Goal: Information Seeking & Learning: Learn about a topic

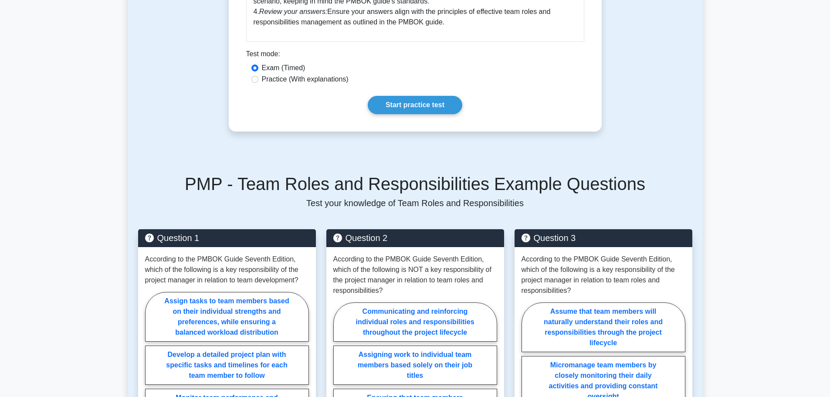
scroll to position [609, 0]
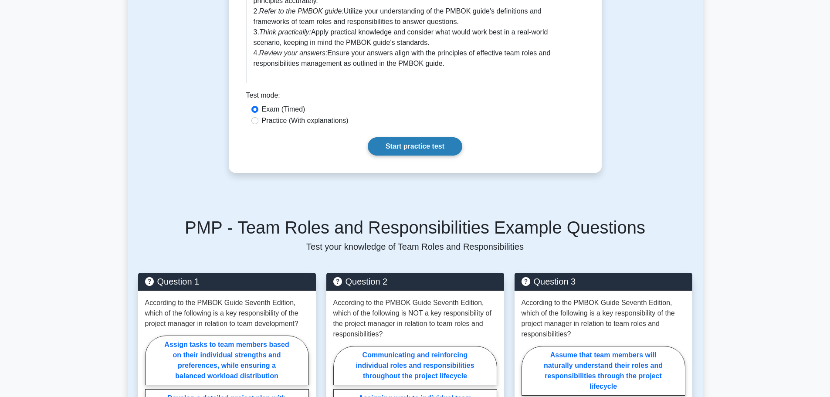
click at [419, 143] on link "Start practice test" at bounding box center [415, 146] width 95 height 18
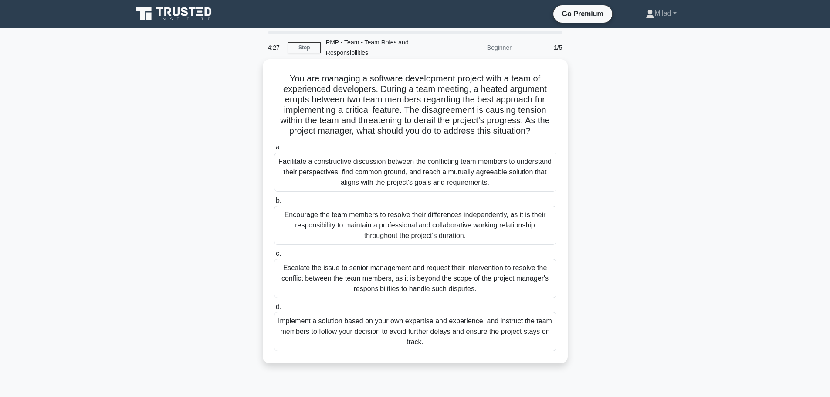
click at [316, 193] on div "a. Facilitate a constructive discussion between the conflicting team members to…" at bounding box center [415, 246] width 293 height 213
click at [309, 172] on div "Facilitate a constructive discussion between the conflicting team members to un…" at bounding box center [415, 172] width 282 height 39
click at [274, 150] on input "a. Facilitate a constructive discussion between the conflicting team members to…" at bounding box center [274, 148] width 0 height 6
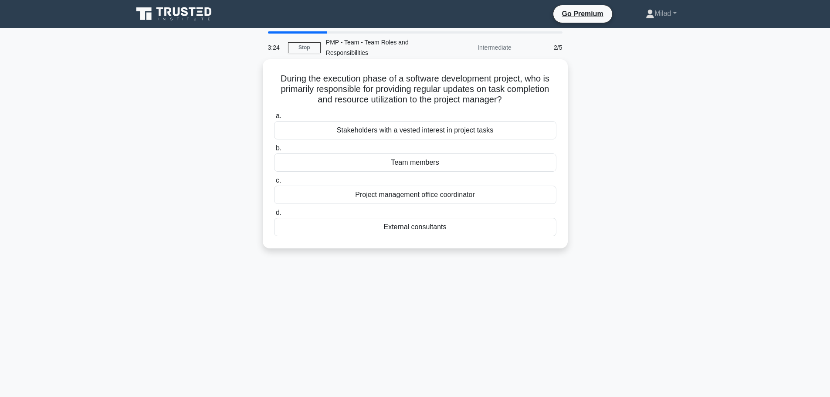
click at [408, 199] on div "Project management office coordinator" at bounding box center [415, 195] width 282 height 18
click at [274, 183] on input "c. Project management office coordinator" at bounding box center [274, 181] width 0 height 6
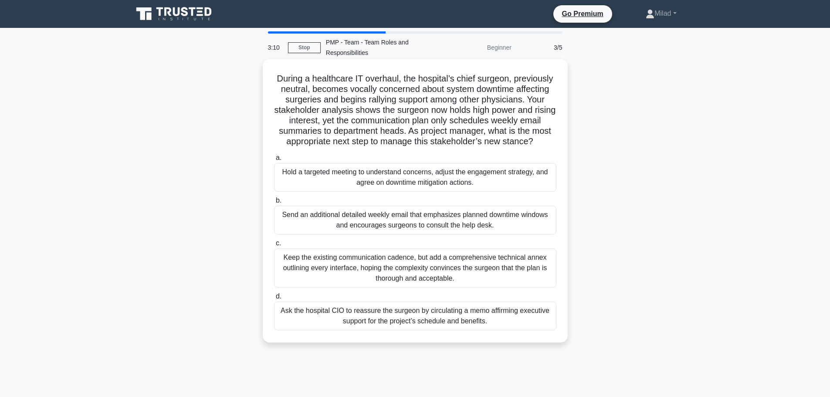
click at [402, 180] on div "Hold a targeted meeting to understand concerns, adjust the engagement strategy,…" at bounding box center [415, 177] width 282 height 29
click at [274, 161] on input "a. Hold a targeted meeting to understand concerns, adjust the engagement strate…" at bounding box center [274, 158] width 0 height 6
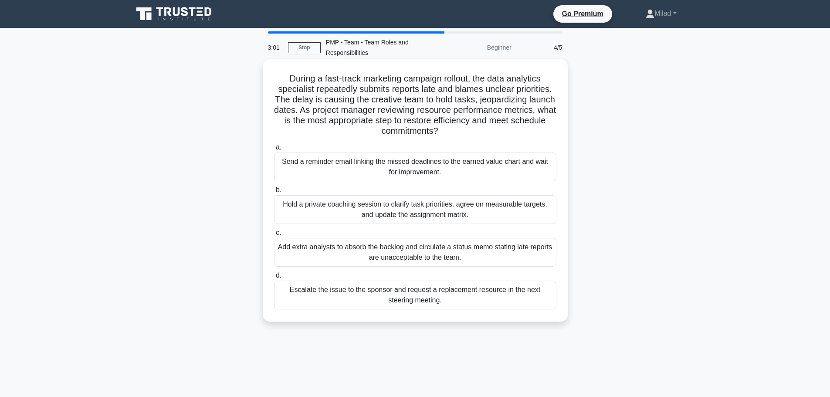
click at [370, 217] on div "Hold a private coaching session to clarify task priorities, agree on measurable…" at bounding box center [415, 209] width 282 height 29
click at [274, 193] on input "b. Hold a private coaching session to clarify task priorities, agree on measura…" at bounding box center [274, 190] width 0 height 6
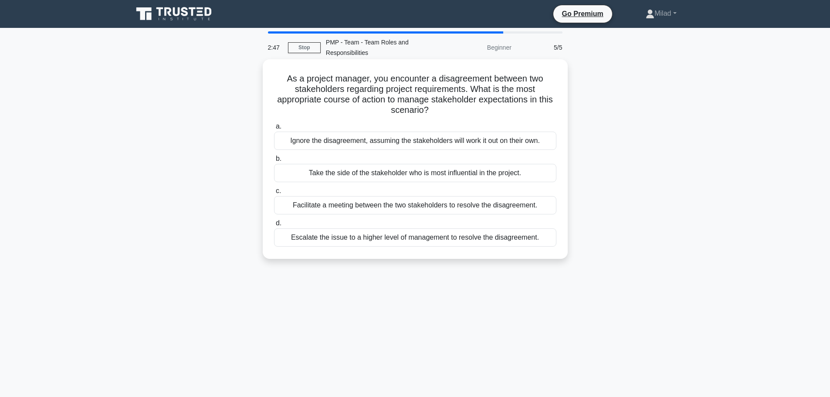
click at [295, 206] on div "Facilitate a meeting between the two stakeholders to resolve the disagreement." at bounding box center [415, 205] width 282 height 18
click at [274, 194] on input "c. Facilitate a meeting between the two stakeholders to resolve the disagreemen…" at bounding box center [274, 191] width 0 height 6
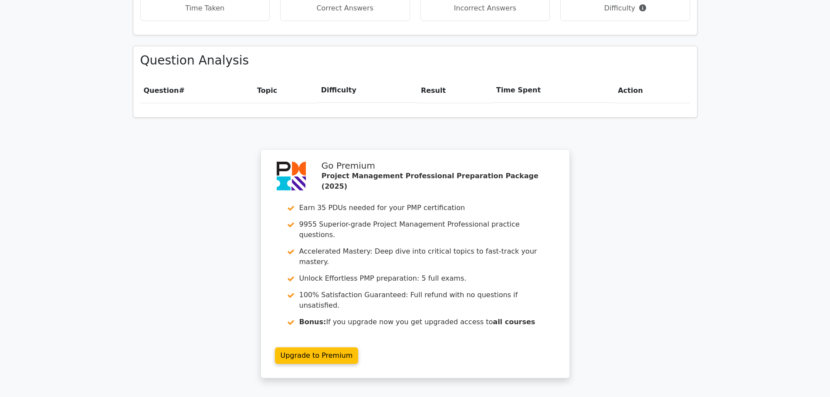
scroll to position [675, 0]
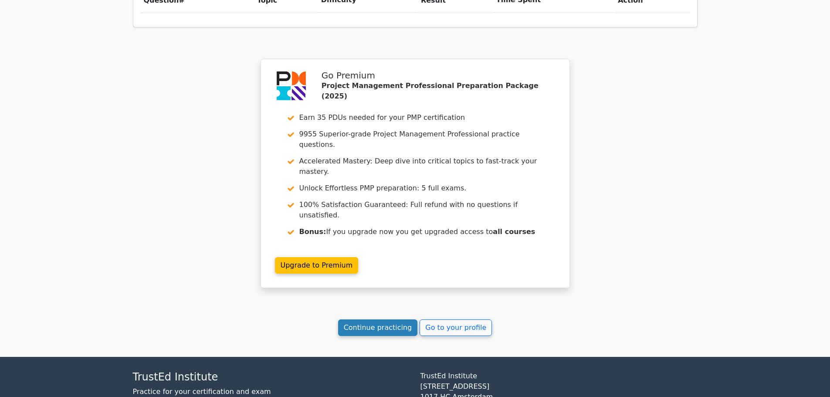
click at [363, 319] on link "Continue practicing" at bounding box center [378, 327] width 80 height 17
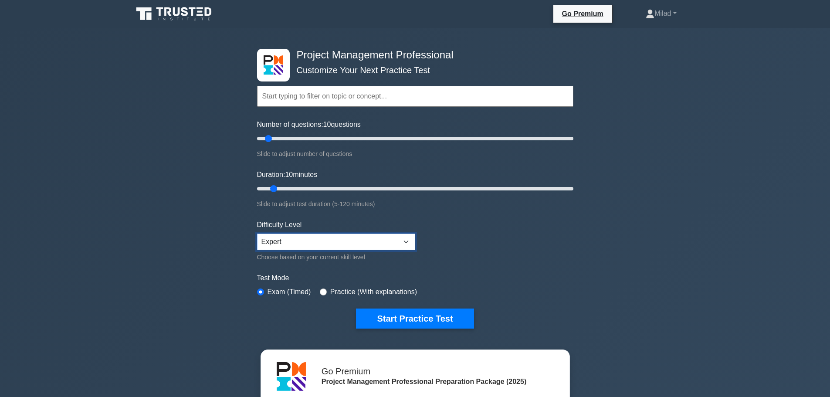
click at [293, 242] on select "Beginner Intermediate Expert" at bounding box center [336, 242] width 158 height 17
click at [557, 250] on form "Topics Scope Management Time Management Cost Management Quality Management Risk…" at bounding box center [415, 193] width 316 height 269
click at [296, 138] on input "Number of questions: 10 questions" at bounding box center [415, 138] width 316 height 10
click at [289, 138] on input "Number of questions: 30 questions" at bounding box center [415, 138] width 316 height 10
type input "20"
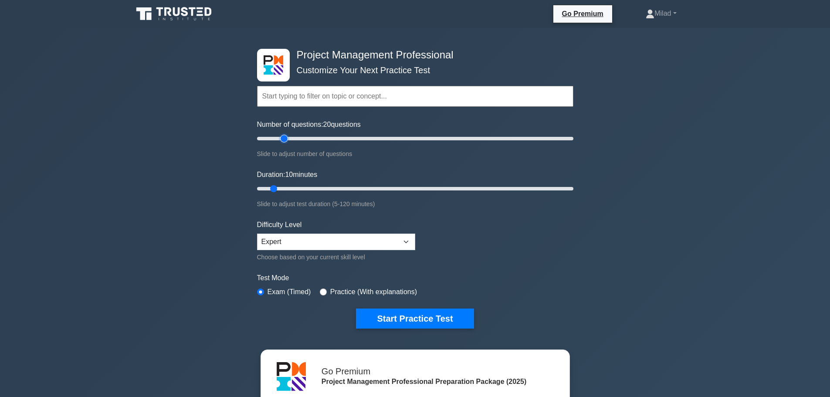
click at [283, 138] on input "Number of questions: 20 questions" at bounding box center [415, 138] width 316 height 10
click at [295, 188] on input "Duration: 20 minutes" at bounding box center [415, 188] width 316 height 10
click at [318, 189] on input "Duration: 20 minutes" at bounding box center [415, 188] width 316 height 10
type input "30"
click at [328, 190] on input "Duration: 25 minutes" at bounding box center [415, 188] width 316 height 10
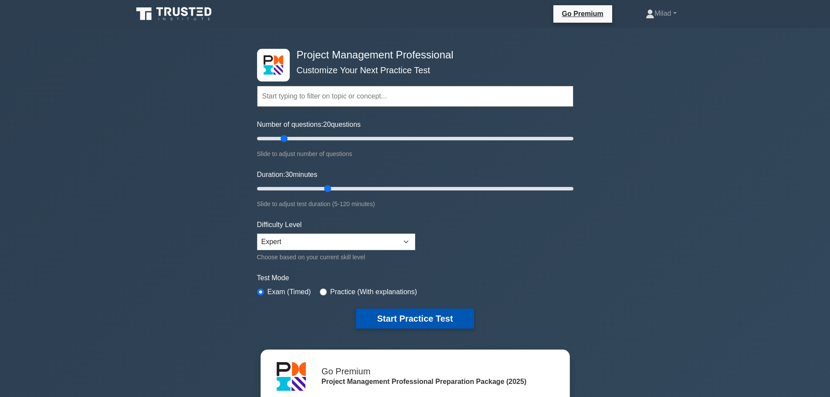
click at [408, 319] on button "Start Practice Test" at bounding box center [415, 319] width 118 height 20
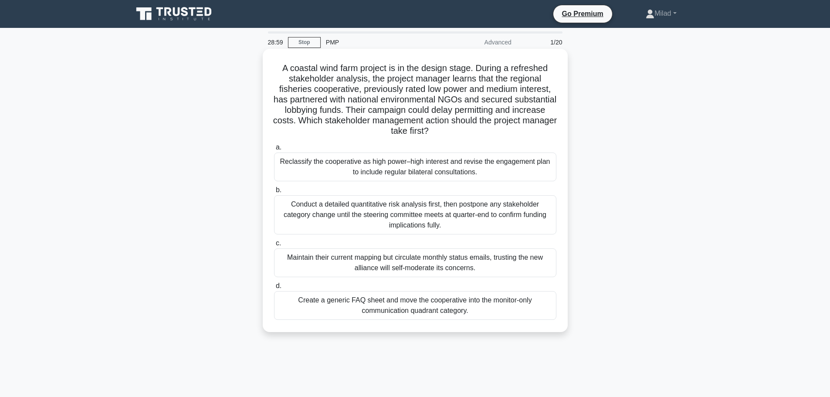
click at [520, 164] on div "Reclassify the cooperative as high power–high interest and revise the engagemen…" at bounding box center [415, 167] width 282 height 29
click at [274, 150] on input "a. Reclassify the cooperative as high power–high interest and revise the engage…" at bounding box center [274, 148] width 0 height 6
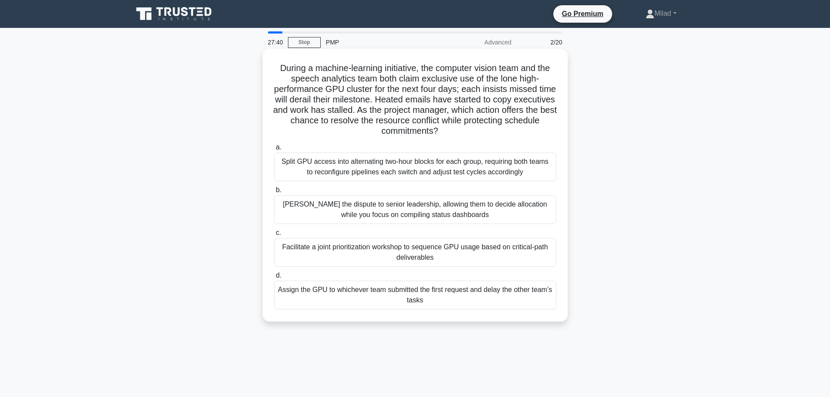
click at [353, 256] on div "Facilitate a joint prioritization workshop to sequence GPU usage based on criti…" at bounding box center [415, 252] width 282 height 29
click at [274, 236] on input "c. Facilitate a joint prioritization workshop to sequence GPU usage based on cr…" at bounding box center [274, 233] width 0 height 6
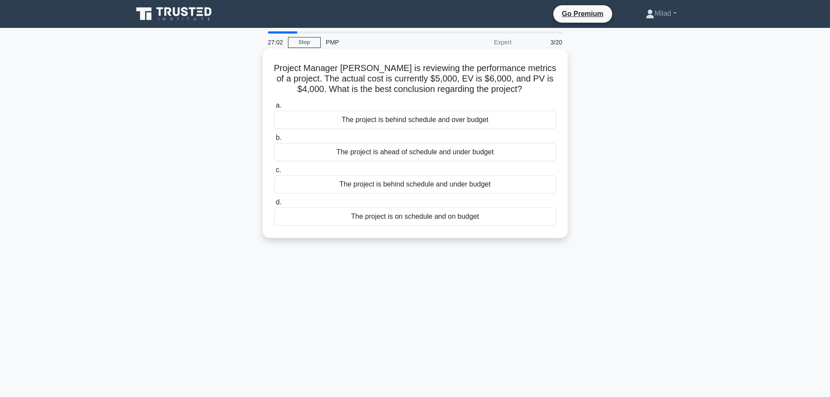
click at [324, 154] on div "The project is ahead of schedule and under budget" at bounding box center [415, 152] width 282 height 18
click at [274, 141] on input "b. The project is ahead of schedule and under budget" at bounding box center [274, 138] width 0 height 6
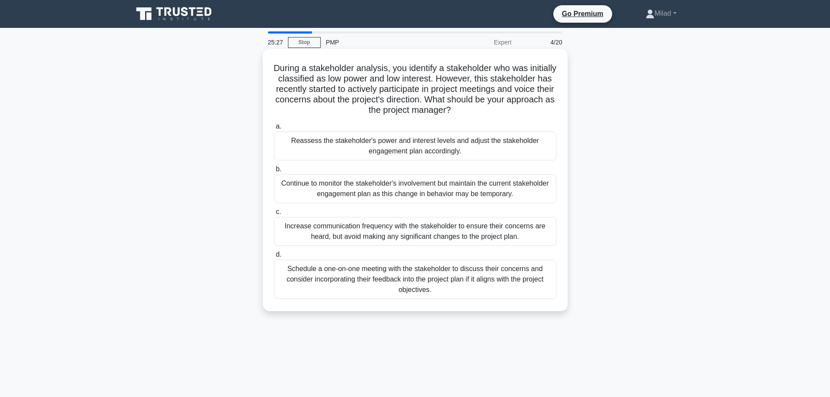
click at [338, 286] on div "Schedule a one-on-one meeting with the stakeholder to discuss their concerns an…" at bounding box center [415, 279] width 282 height 39
click at [274, 258] on input "d. Schedule a one-on-one meeting with the stakeholder to discuss their concerns…" at bounding box center [274, 255] width 0 height 6
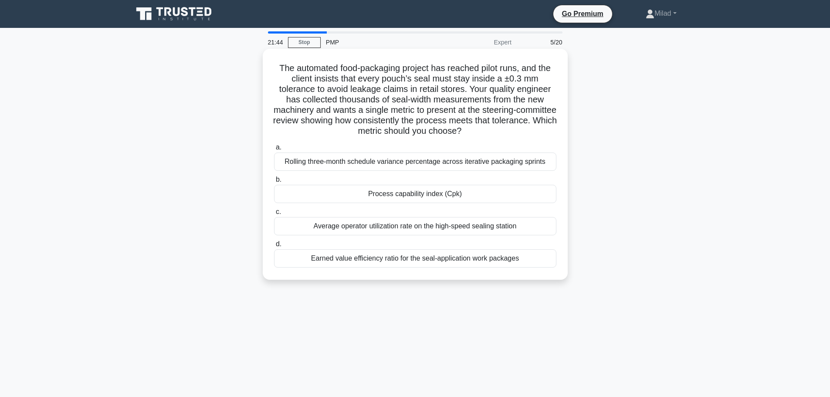
drag, startPoint x: 275, startPoint y: 65, endPoint x: 556, endPoint y: 274, distance: 350.1
click at [556, 274] on div "The automated food-packaging project has reached pilot runs, and the client ins…" at bounding box center [415, 164] width 298 height 224
copy div "The automated food-packaging project has reached pilot runs, and the client ins…"
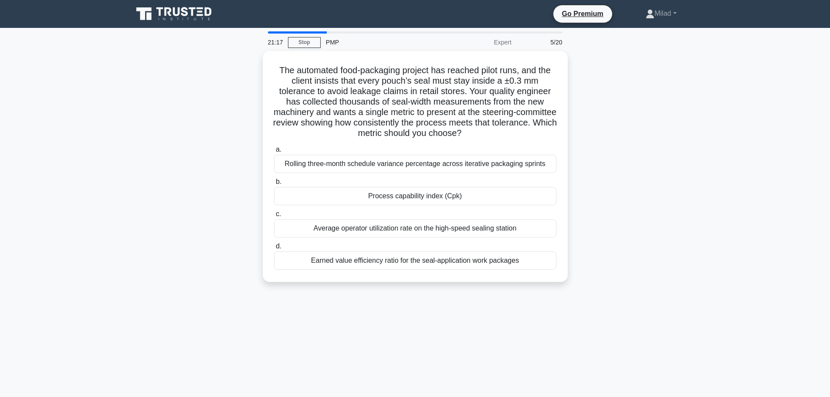
click at [636, 93] on div "The automated food-packaging project has reached pilot runs, and the client ins…" at bounding box center [415, 171] width 575 height 241
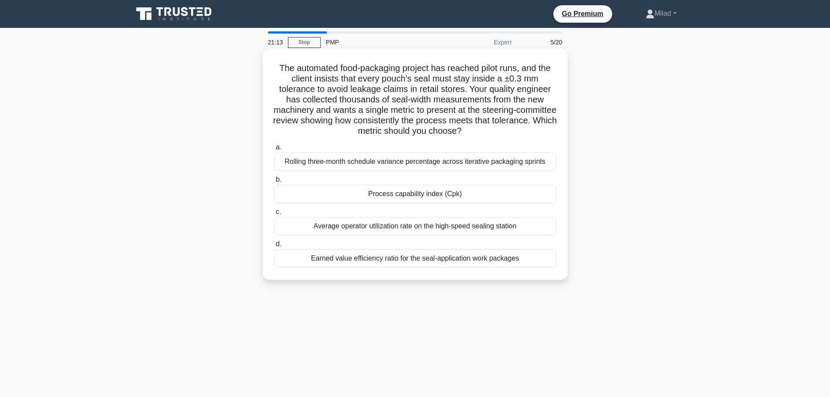
click at [345, 199] on div "Process capability index (Cpk)" at bounding box center [415, 194] width 282 height 18
click at [274, 183] on input "b. Process capability index (Cpk)" at bounding box center [274, 180] width 0 height 6
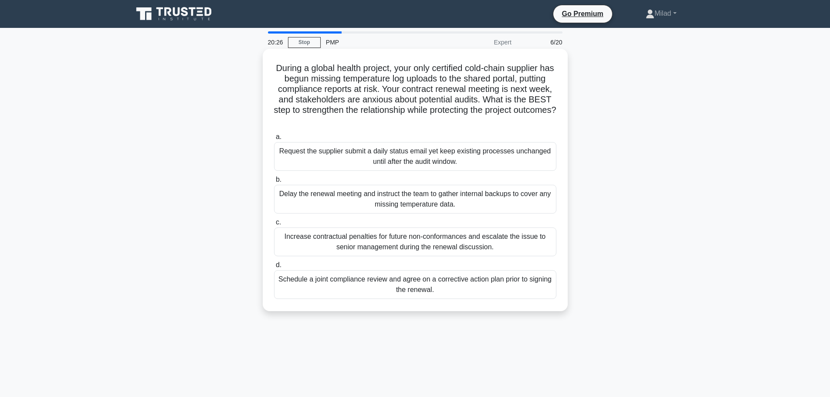
click at [336, 289] on div "Schedule a joint compliance review and agree on a corrective action plan prior …" at bounding box center [415, 284] width 282 height 29
click at [274, 268] on input "d. Schedule a joint compliance review and agree on a corrective action plan pri…" at bounding box center [274, 265] width 0 height 6
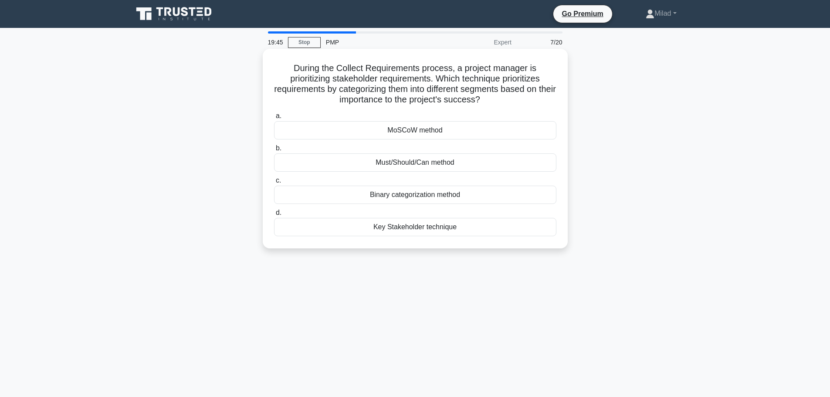
click at [374, 134] on div "MoSCoW method" at bounding box center [415, 130] width 282 height 18
click at [274, 119] on input "a. MoSCoW method" at bounding box center [274, 116] width 0 height 6
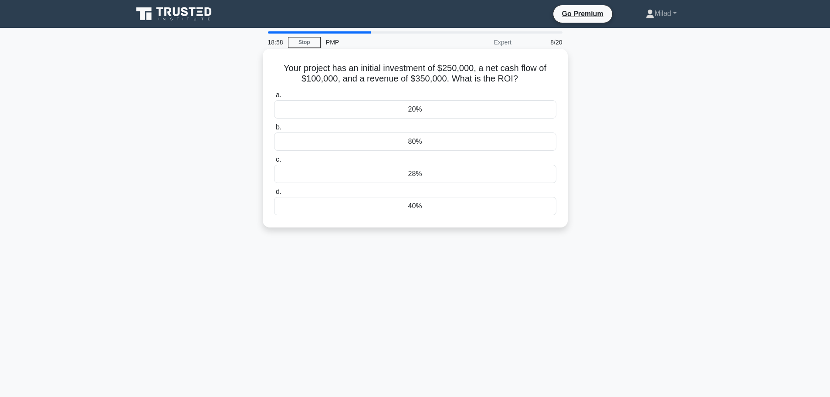
drag, startPoint x: 281, startPoint y: 66, endPoint x: 460, endPoint y: 154, distance: 199.4
click at [534, 221] on div "Your project has an initial investment of $250,000, a net cash flow of $100,000…" at bounding box center [415, 138] width 298 height 172
copy div "Your project has an initial investment of $250,000, a net cash flow of $100,000…"
click at [662, 122] on div "Your project has an initial investment of $250,000, a net cash flow of $100,000…" at bounding box center [415, 145] width 575 height 189
click at [443, 204] on div "40%" at bounding box center [415, 206] width 282 height 18
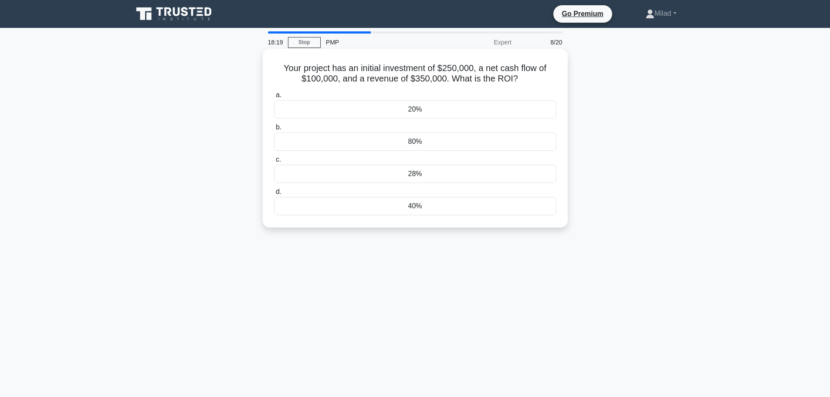
click at [274, 195] on input "d. 40%" at bounding box center [274, 192] width 0 height 6
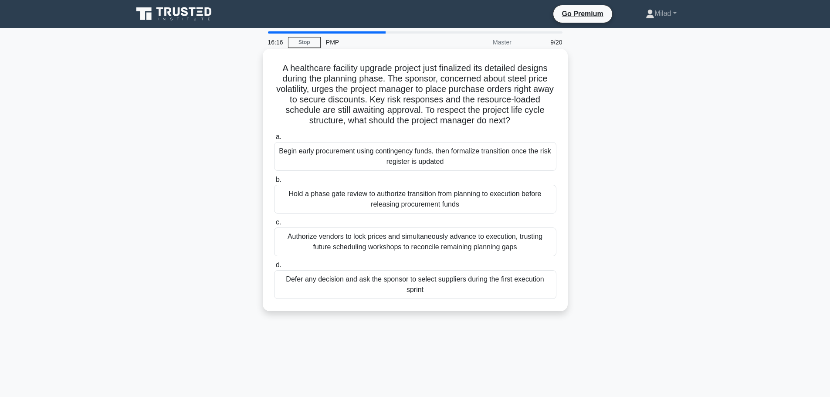
click at [353, 204] on div "Hold a phase gate review to authorize transition from planning to execution bef…" at bounding box center [415, 199] width 282 height 29
click at [274, 183] on input "b. Hold a phase gate review to authorize transition from planning to execution …" at bounding box center [274, 180] width 0 height 6
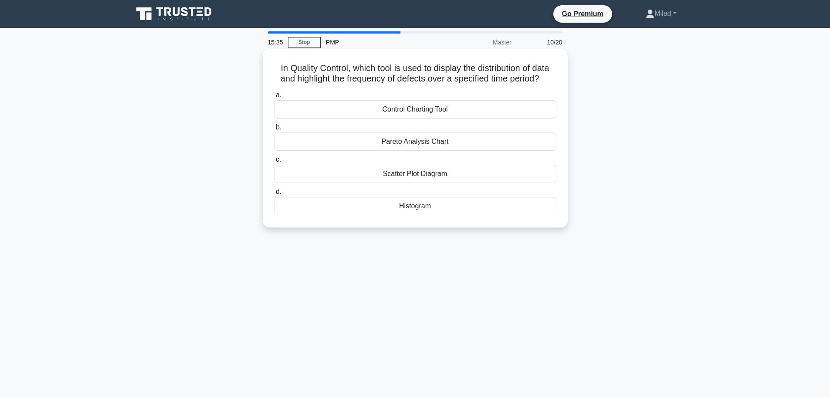
click at [372, 208] on div "Histogram" at bounding box center [415, 206] width 282 height 18
click at [274, 195] on input "d. Histogram" at bounding box center [274, 192] width 0 height 6
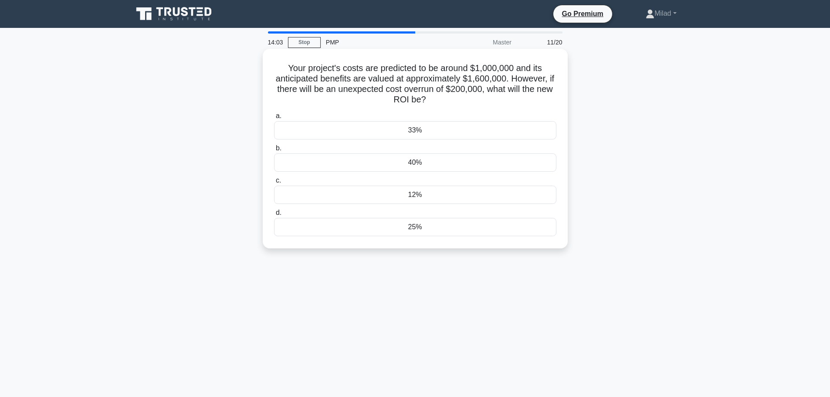
click at [376, 166] on div "40%" at bounding box center [415, 162] width 282 height 18
click at [274, 151] on input "b. 40%" at bounding box center [274, 149] width 0 height 6
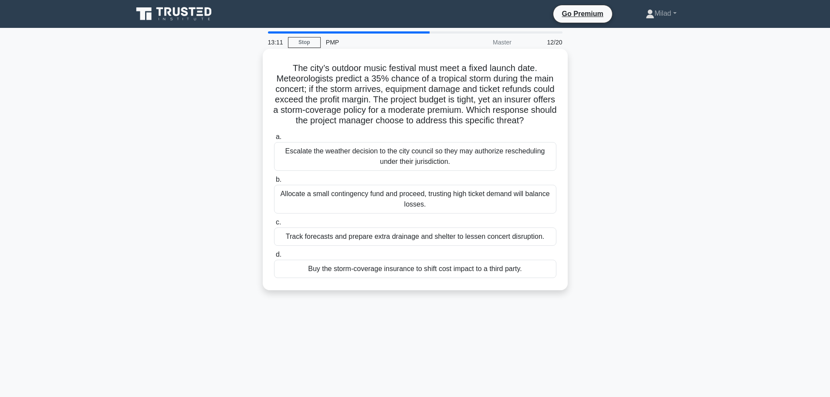
click at [292, 278] on div "Buy the storm-coverage insurance to shift cost impact to a third party." at bounding box center [415, 269] width 282 height 18
click at [274, 258] on input "d. Buy the storm-coverage insurance to shift cost impact to a third party." at bounding box center [274, 255] width 0 height 6
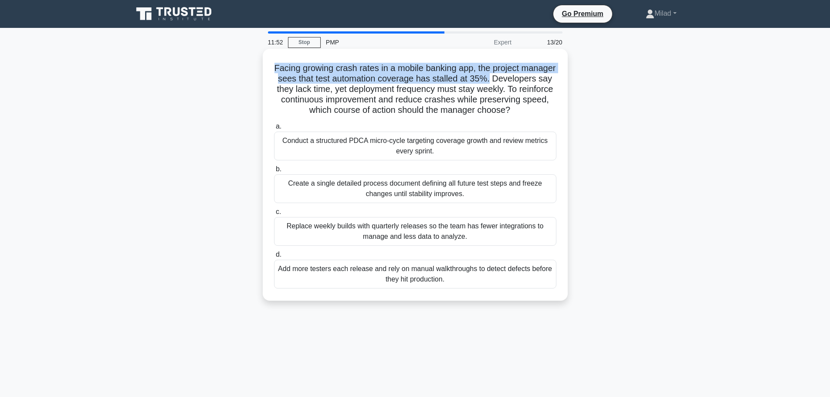
drag, startPoint x: 290, startPoint y: 67, endPoint x: 542, endPoint y: 83, distance: 252.4
click at [542, 83] on h5 "Facing growing crash rates in a mobile banking app, the project manager sees th…" at bounding box center [415, 89] width 284 height 53
copy h5 "Facing growing crash rates in a mobile banking app, the project manager sees th…"
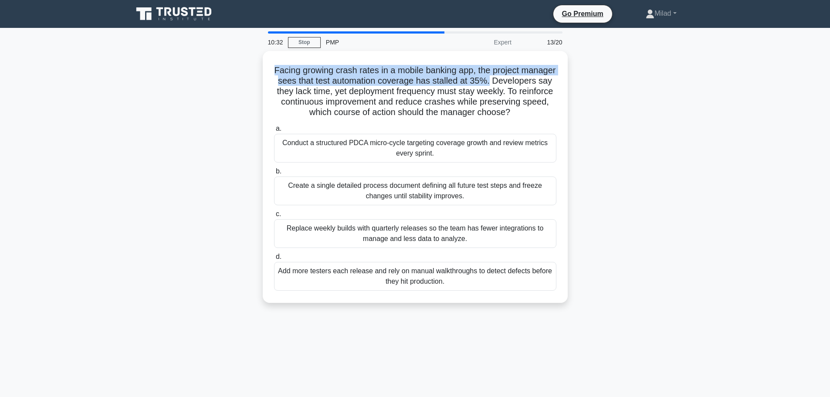
drag, startPoint x: 319, startPoint y: 286, endPoint x: 289, endPoint y: 292, distance: 31.2
click at [319, 286] on div "Add more testers each release and rely on manual walkthroughs to detect defects…" at bounding box center [415, 276] width 282 height 29
click at [274, 260] on input "d. Add more testers each release and rely on manual walkthroughs to detect defe…" at bounding box center [274, 257] width 0 height 6
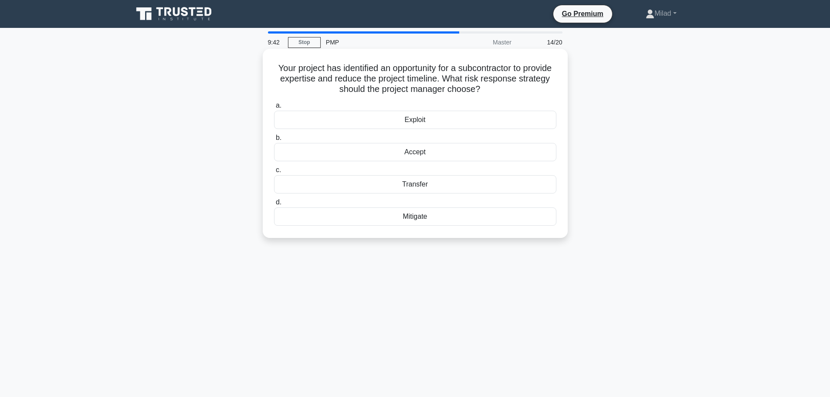
click at [341, 122] on div "Exploit" at bounding box center [415, 120] width 282 height 18
click at [274, 109] on input "a. Exploit" at bounding box center [274, 106] width 0 height 6
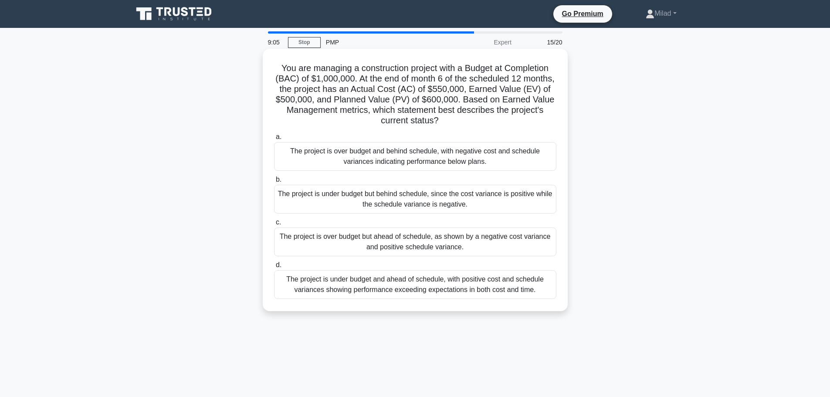
click at [304, 160] on div "The project is over budget and behind schedule, with negative cost and schedule…" at bounding box center [415, 156] width 282 height 29
click at [274, 140] on input "a. The project is over budget and behind schedule, with negative cost and sched…" at bounding box center [274, 137] width 0 height 6
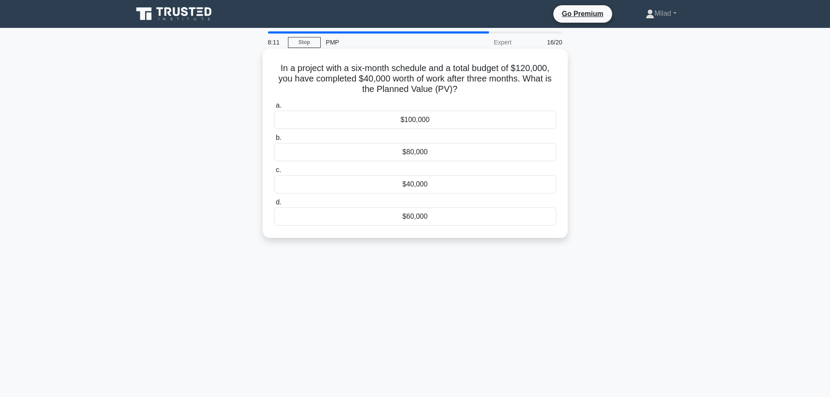
click at [376, 219] on div "$60,000" at bounding box center [415, 216] width 282 height 18
click at [274, 205] on input "d. $60,000" at bounding box center [274, 203] width 0 height 6
click at [358, 123] on div "Delphi Technique" at bounding box center [415, 120] width 282 height 18
click at [274, 109] on input "a. Delphi Technique" at bounding box center [274, 106] width 0 height 6
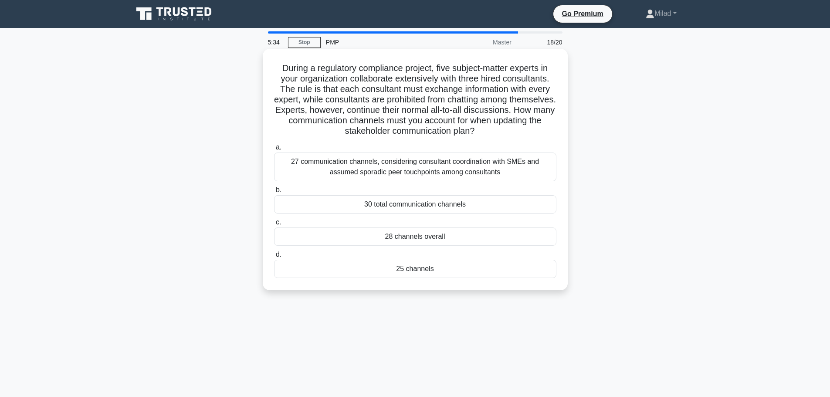
click at [350, 239] on div "28 channels overall" at bounding box center [415, 237] width 282 height 18
click at [274, 225] on input "c. 28 channels overall" at bounding box center [274, 223] width 0 height 6
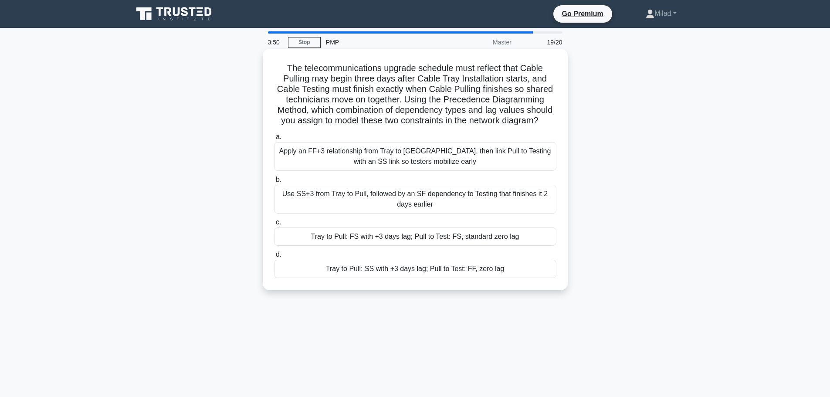
click at [309, 270] on div "Tray to Pull: SS with +3 days lag; Pull to Test: FF, zero lag" at bounding box center [415, 269] width 282 height 18
click at [274, 258] on input "d. Tray to Pull: SS with +3 days lag; Pull to Test: FF, zero lag" at bounding box center [274, 255] width 0 height 6
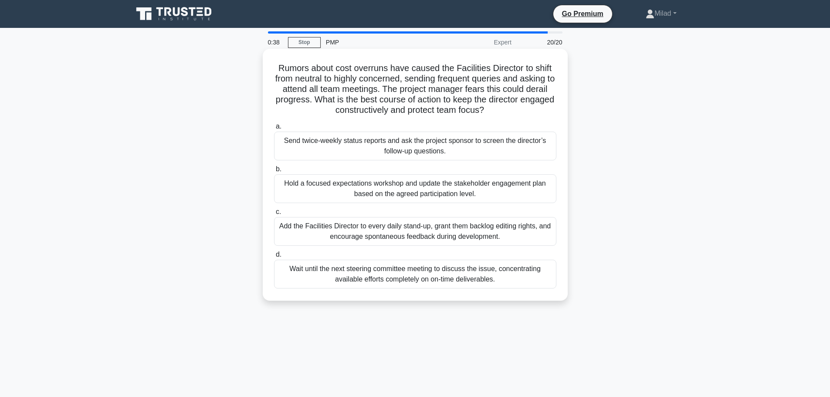
click at [319, 147] on div "Send twice-weekly status reports and ask the project sponsor to screen the dire…" at bounding box center [415, 146] width 282 height 29
click at [274, 129] on input "a. Send twice-weekly status reports and ask the project sponsor to screen the d…" at bounding box center [274, 127] width 0 height 6
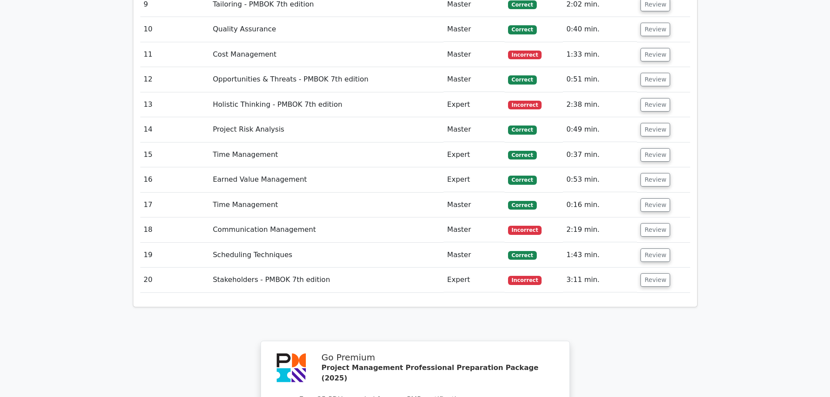
scroll to position [1700, 0]
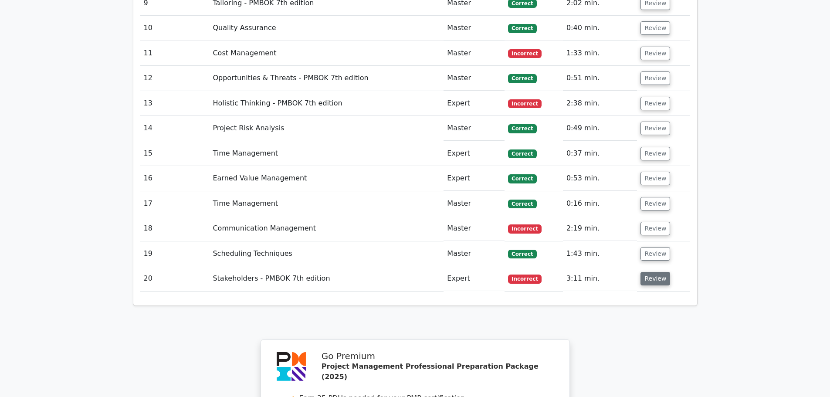
click at [649, 272] on button "Review" at bounding box center [656, 279] width 30 height 14
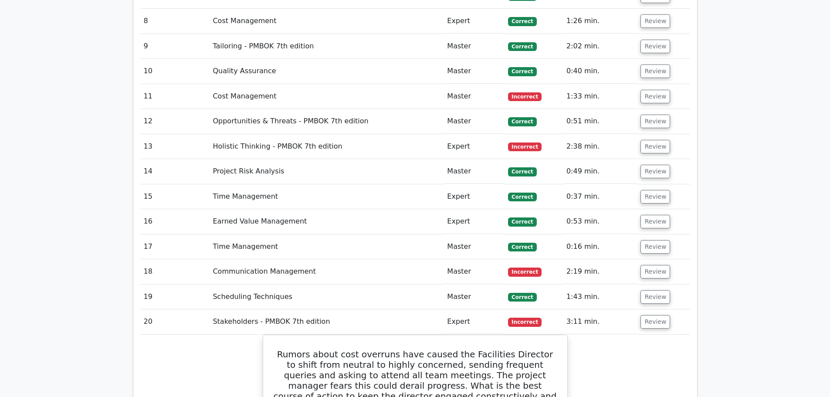
scroll to position [1656, 0]
click at [655, 265] on button "Review" at bounding box center [656, 272] width 30 height 14
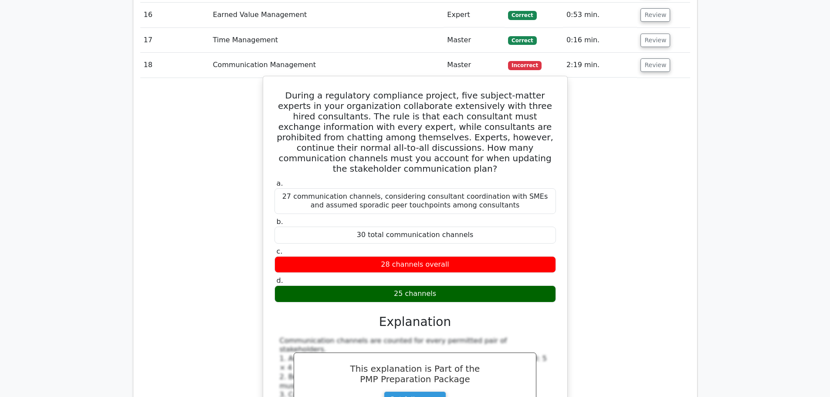
scroll to position [1918, 0]
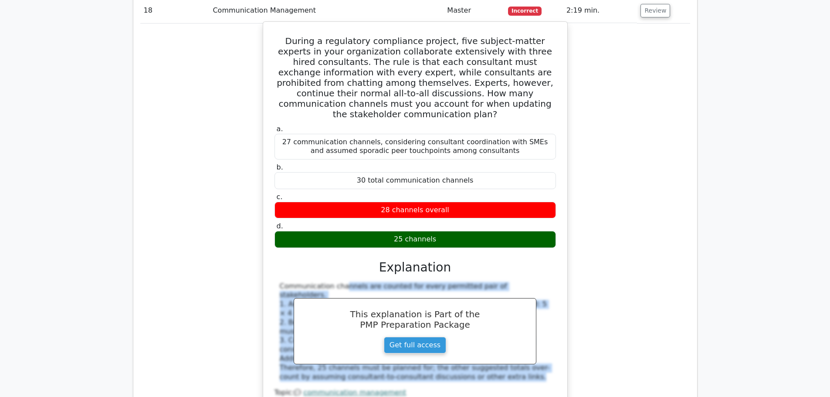
drag, startPoint x: 275, startPoint y: 213, endPoint x: 506, endPoint y: 298, distance: 246.1
click at [506, 298] on div "Communication channels are counted for every permitted pair of stakeholders. 1.…" at bounding box center [416, 332] width 282 height 100
copy div "Communication channels are counted for every permitted pair of stakeholders. 1.…"
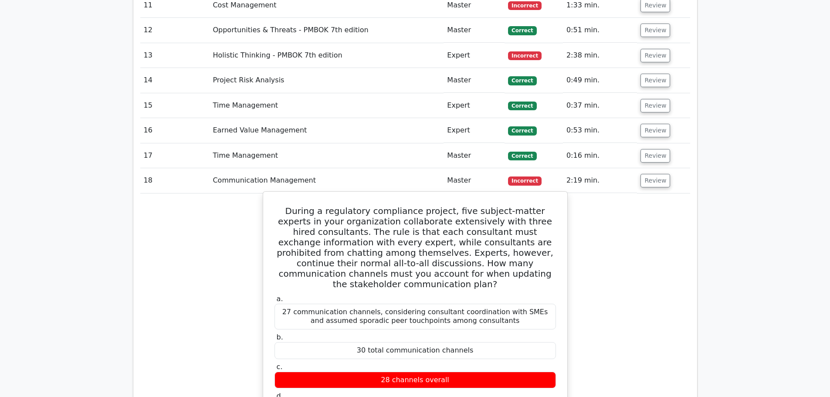
scroll to position [1743, 0]
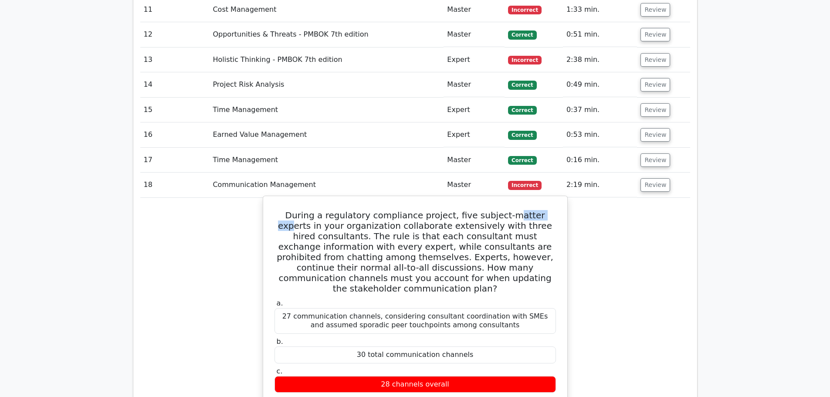
drag, startPoint x: 491, startPoint y: 155, endPoint x: 530, endPoint y: 159, distance: 38.5
click at [530, 210] on h5 "During a regulatory compliance project, five subject-matter experts in your org…" at bounding box center [415, 252] width 283 height 84
drag, startPoint x: 459, startPoint y: 166, endPoint x: 520, endPoint y: 167, distance: 60.6
click at [520, 210] on h5 "During a regulatory compliance project, five subject-matter experts in your org…" at bounding box center [415, 252] width 283 height 84
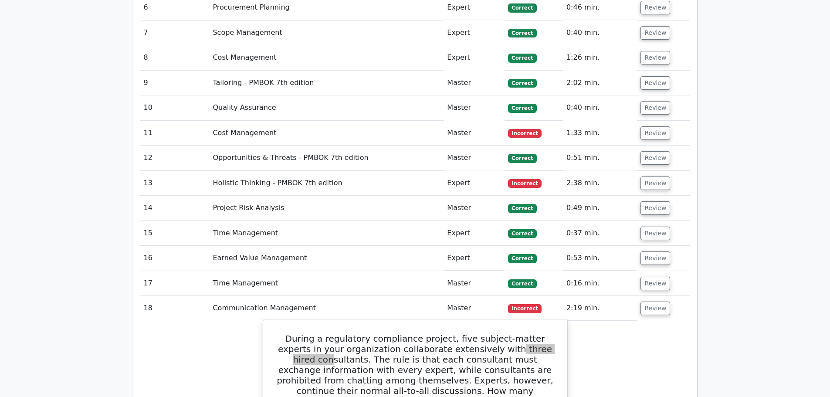
scroll to position [1700, 0]
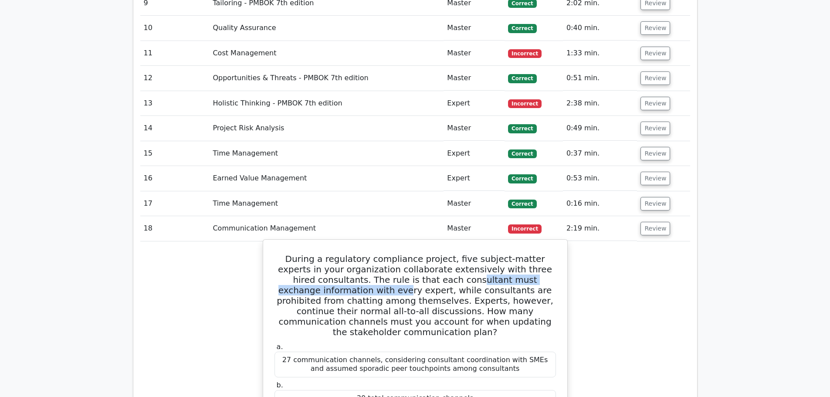
drag, startPoint x: 377, startPoint y: 219, endPoint x: 546, endPoint y: 222, distance: 168.7
click at [546, 254] on h5 "During a regulatory compliance project, five subject-matter experts in your org…" at bounding box center [415, 296] width 283 height 84
click at [505, 254] on h5 "During a regulatory compliance project, five subject-matter experts in your org…" at bounding box center [415, 296] width 283 height 84
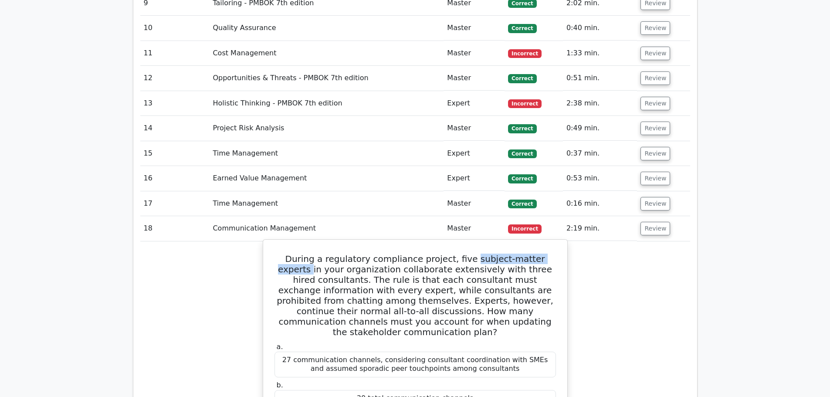
drag, startPoint x: 455, startPoint y: 198, endPoint x: 547, endPoint y: 200, distance: 92.0
click at [547, 254] on h5 "During a regulatory compliance project, five subject-matter experts in your org…" at bounding box center [415, 296] width 283 height 84
drag, startPoint x: 504, startPoint y: 209, endPoint x: 536, endPoint y: 214, distance: 32.1
click at [536, 254] on h5 "During a regulatory compliance project, five subject-matter experts in your org…" at bounding box center [415, 296] width 283 height 84
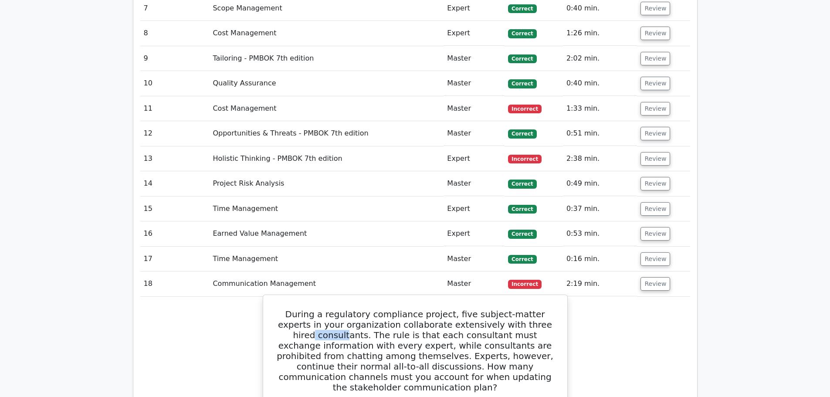
scroll to position [1569, 0]
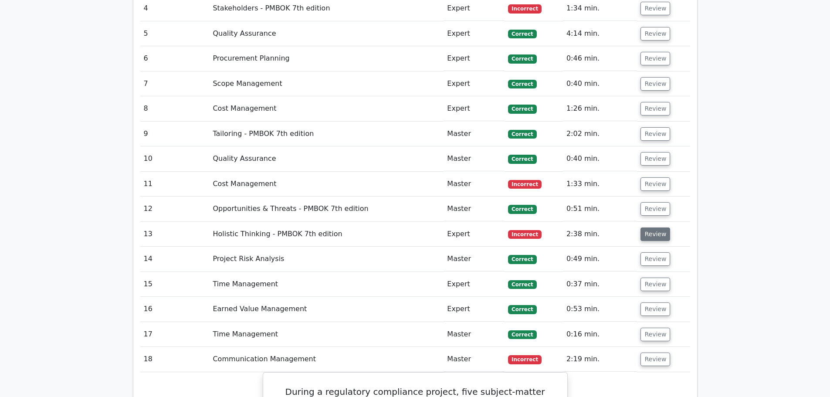
click at [653, 228] on button "Review" at bounding box center [656, 235] width 30 height 14
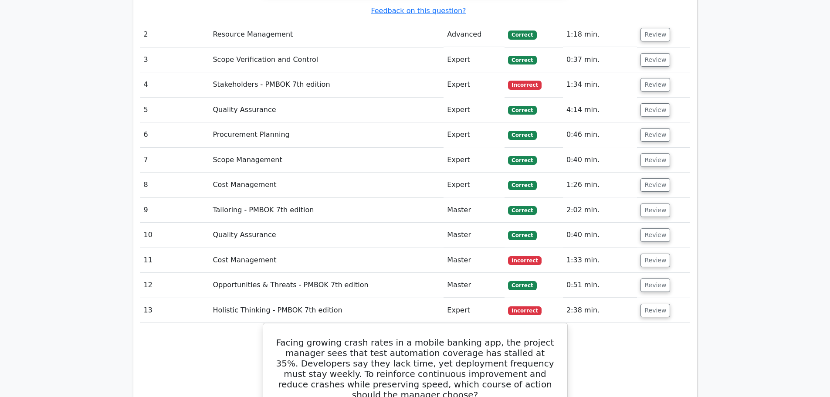
scroll to position [1482, 0]
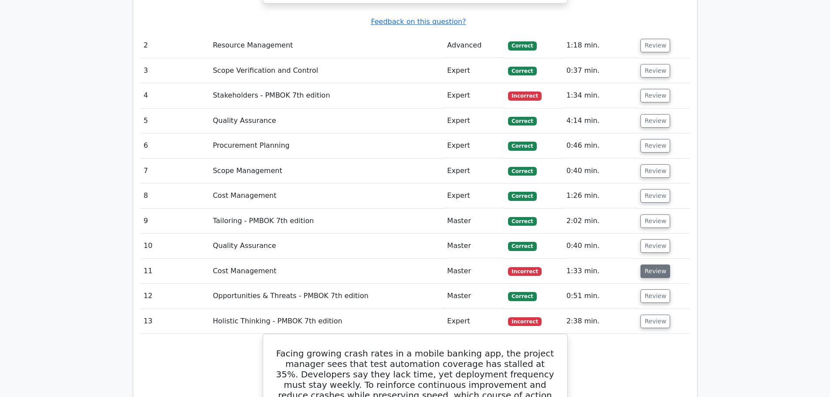
click at [654, 265] on button "Review" at bounding box center [656, 272] width 30 height 14
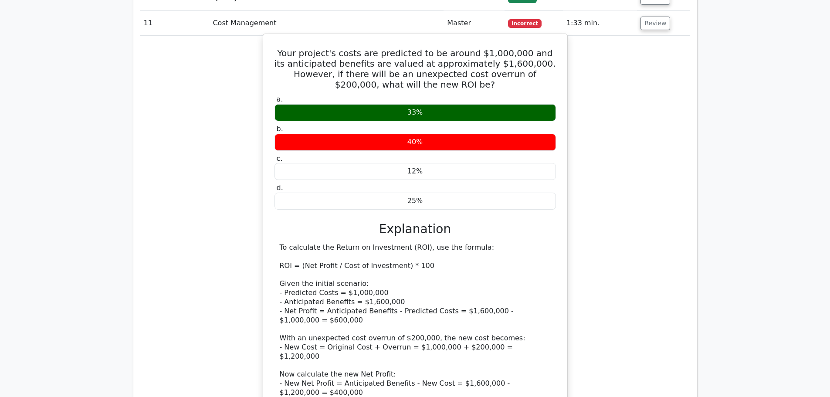
scroll to position [1743, 0]
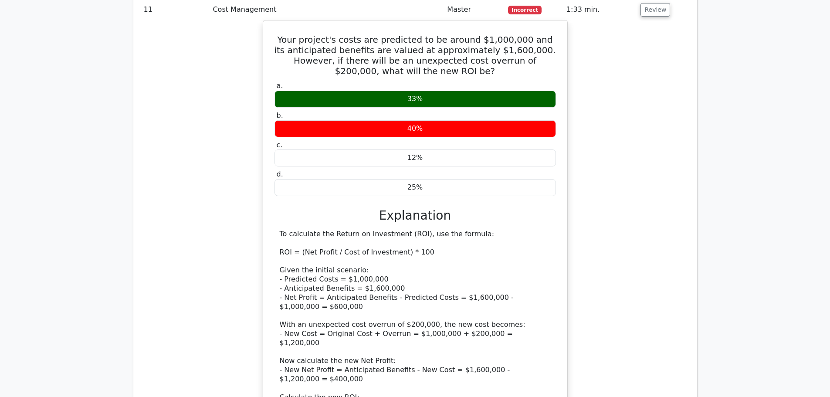
click at [330, 338] on div "To calculate the Return on Investment (ROI), use the formula: ROI = (Net Profit…" at bounding box center [415, 343] width 271 height 227
click at [376, 335] on div "To calculate the Return on Investment (ROI), use the formula: ROI = (Net Profit…" at bounding box center [415, 343] width 271 height 227
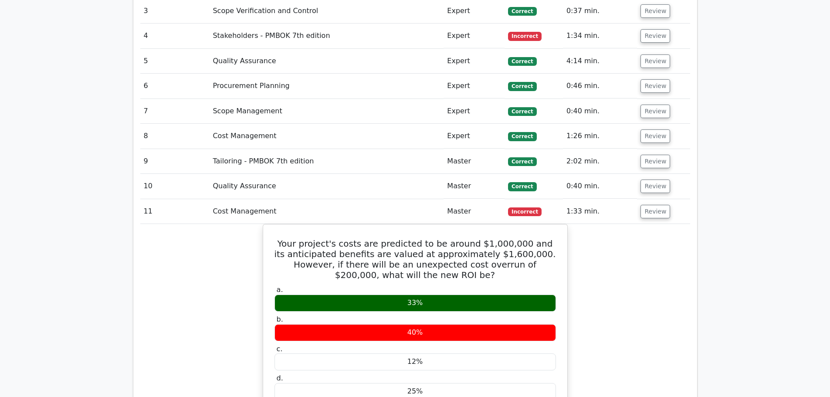
scroll to position [1395, 0]
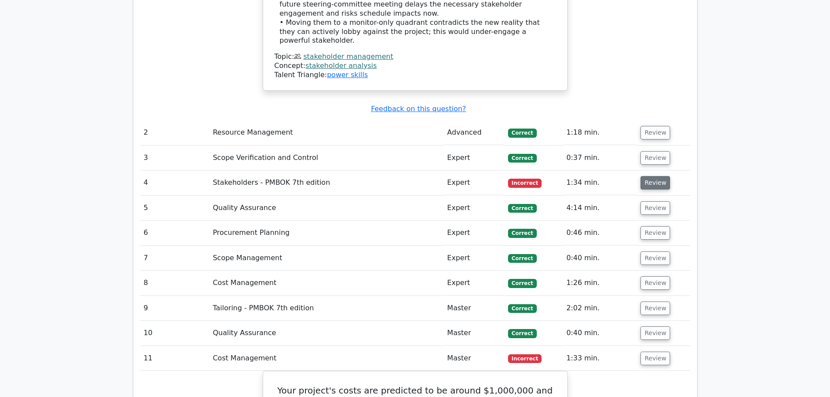
click at [651, 176] on button "Review" at bounding box center [656, 183] width 30 height 14
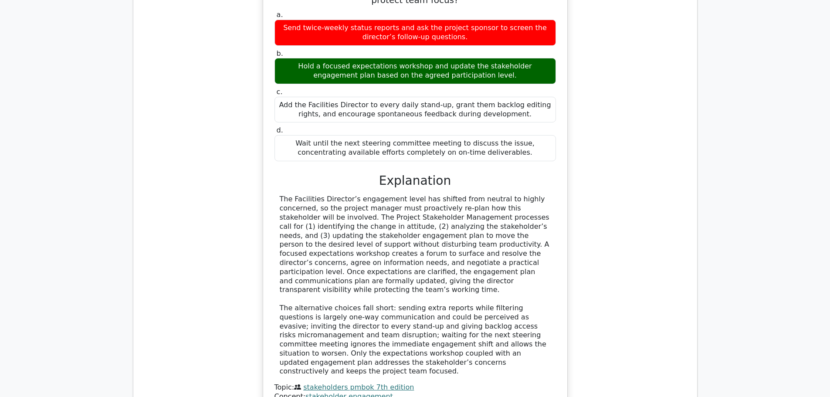
scroll to position [4315, 0]
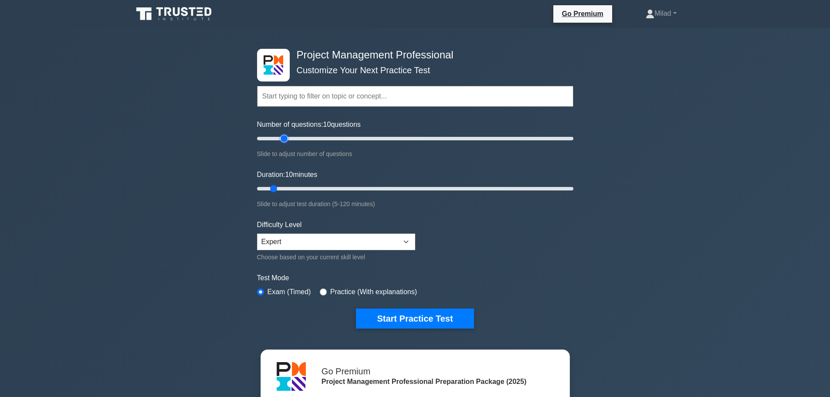
type input "20"
click at [285, 139] on input "Number of questions: 10 questions" at bounding box center [415, 138] width 316 height 10
type input "40"
click at [349, 189] on input "Duration: 10 minutes" at bounding box center [415, 188] width 316 height 10
